Goal: Understand process/instructions

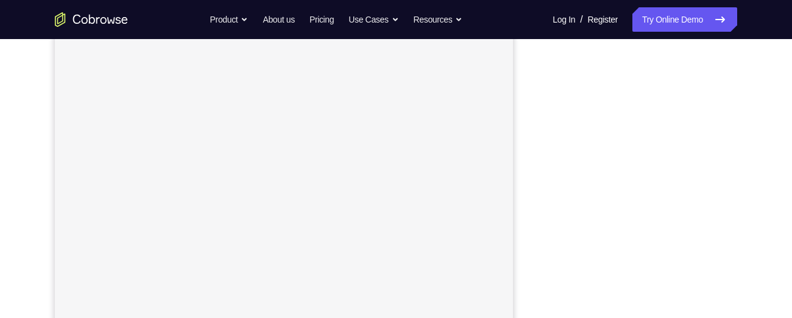
scroll to position [162, 0]
click at [753, 205] on div "Your Support Agent Your Customer Web iOS Android Next Steps We’d be happy to gi…" at bounding box center [396, 279] width 780 height 804
click at [762, 137] on div "Your Support Agent Your Customer Web iOS Android Next Steps We’d be happy to gi…" at bounding box center [396, 261] width 780 height 804
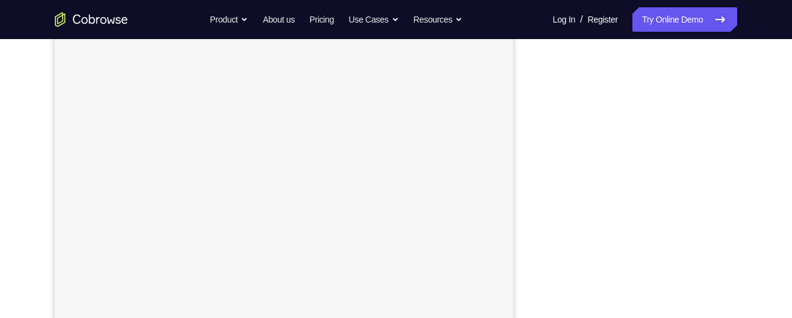
click at [770, 213] on div "Your Support Agent Your Customer Web iOS Android Next Steps We’d be happy to gi…" at bounding box center [396, 285] width 780 height 804
click at [767, 186] on div "Your Support Agent Your Customer Web iOS Android Next Steps We’d be happy to gi…" at bounding box center [396, 285] width 780 height 804
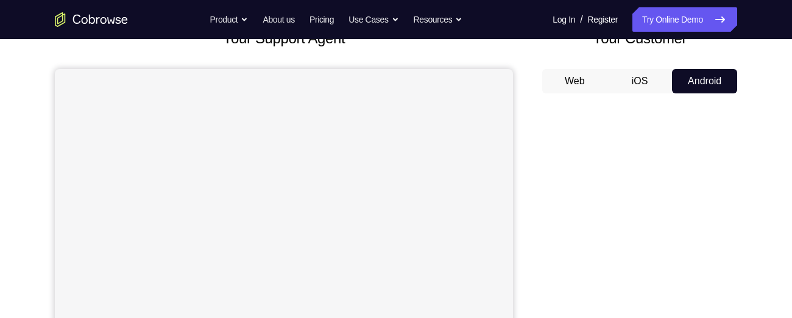
scroll to position [89, 0]
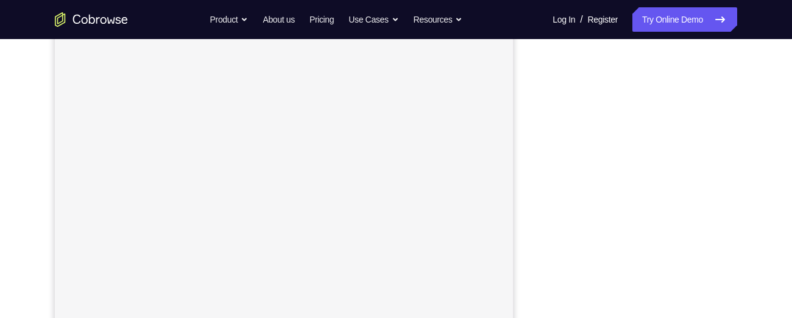
click at [745, 176] on div "Your Support Agent Your Customer Web iOS Android Next Steps We’d be happy to gi…" at bounding box center [396, 249] width 780 height 804
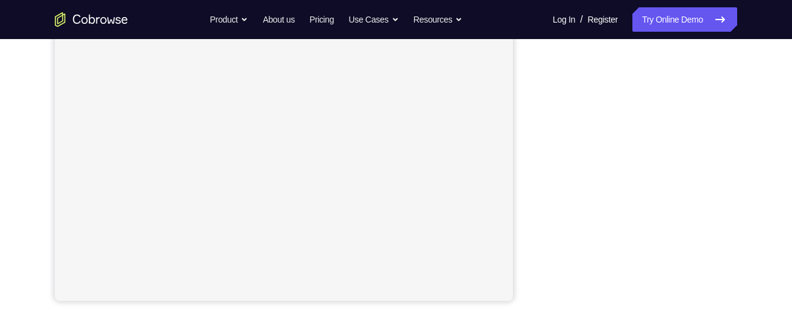
click at [750, 106] on div "Your Support Agent Your Customer Web iOS Android Next Steps We’d be happy to gi…" at bounding box center [396, 175] width 780 height 804
click at [748, 159] on div "Your Support Agent Your Customer Web iOS Android Next Steps We’d be happy to gi…" at bounding box center [396, 175] width 780 height 804
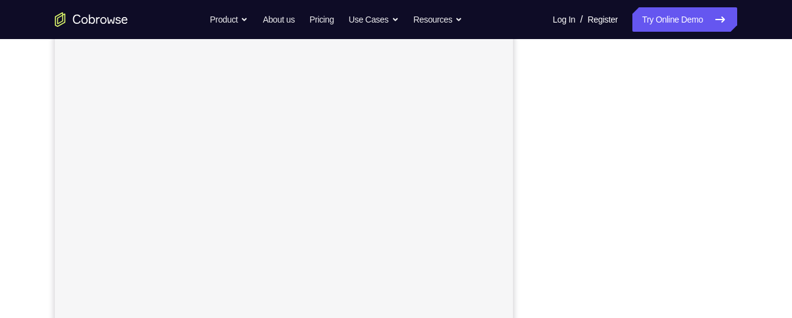
scroll to position [196, 0]
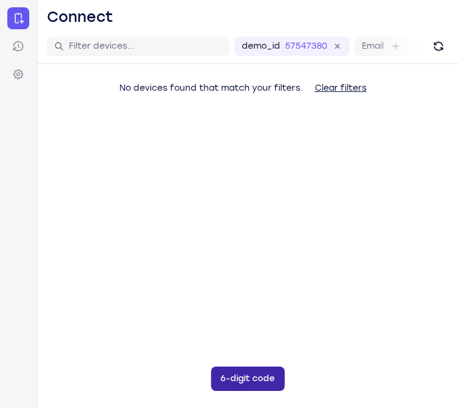
click at [211, 380] on button "6-digit code" at bounding box center [248, 379] width 74 height 24
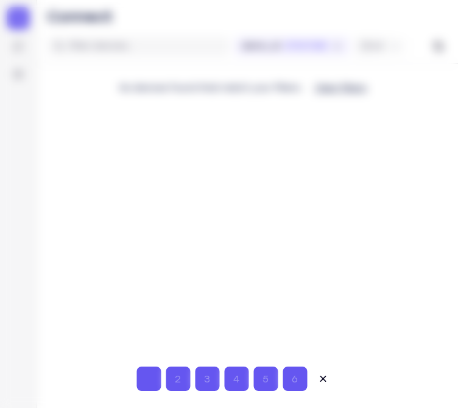
type input "9"
